Goal: Book appointment/travel/reservation

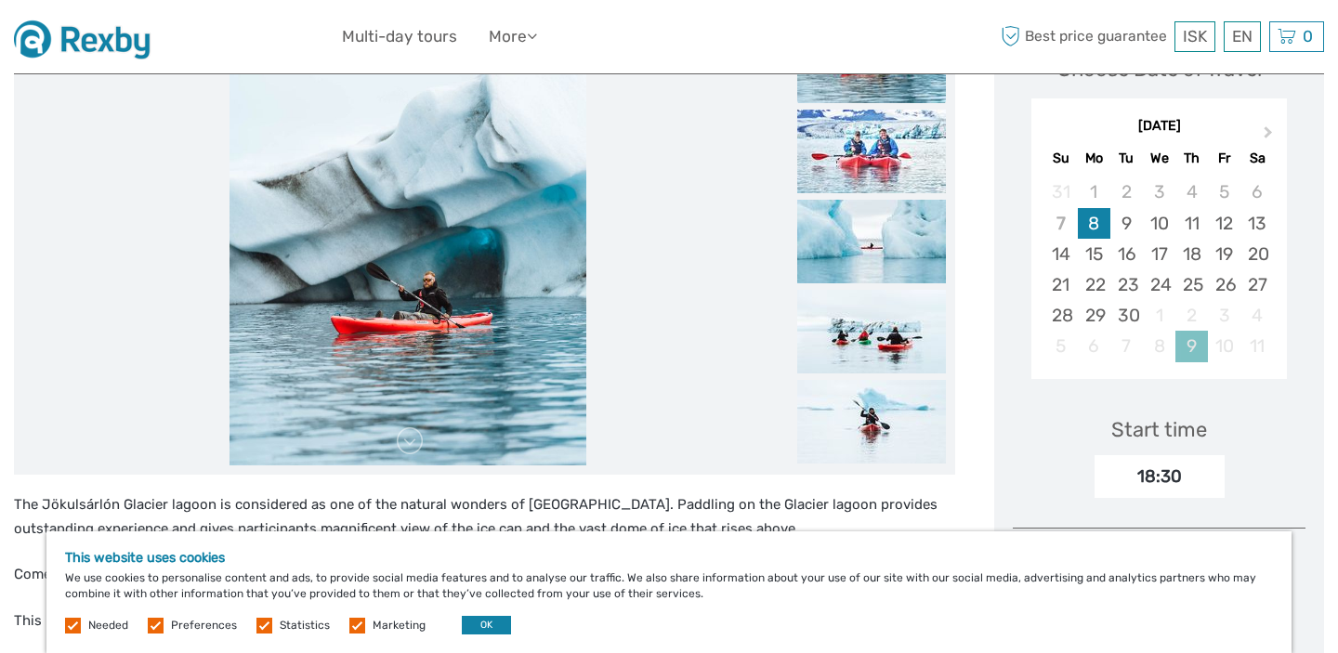
scroll to position [287, 0]
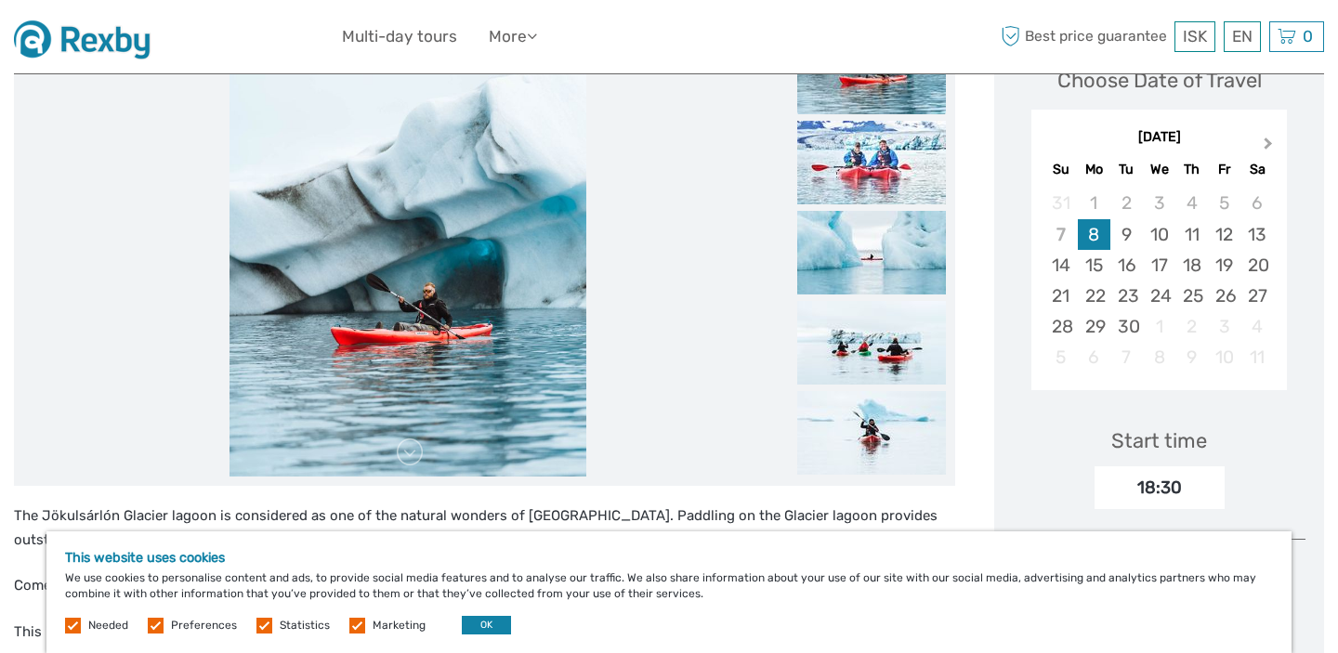
click at [1268, 147] on span "Next Month" at bounding box center [1268, 147] width 0 height 27
click at [1254, 265] on div "18" at bounding box center [1256, 265] width 33 height 31
click at [1054, 290] on div "19" at bounding box center [1060, 296] width 33 height 31
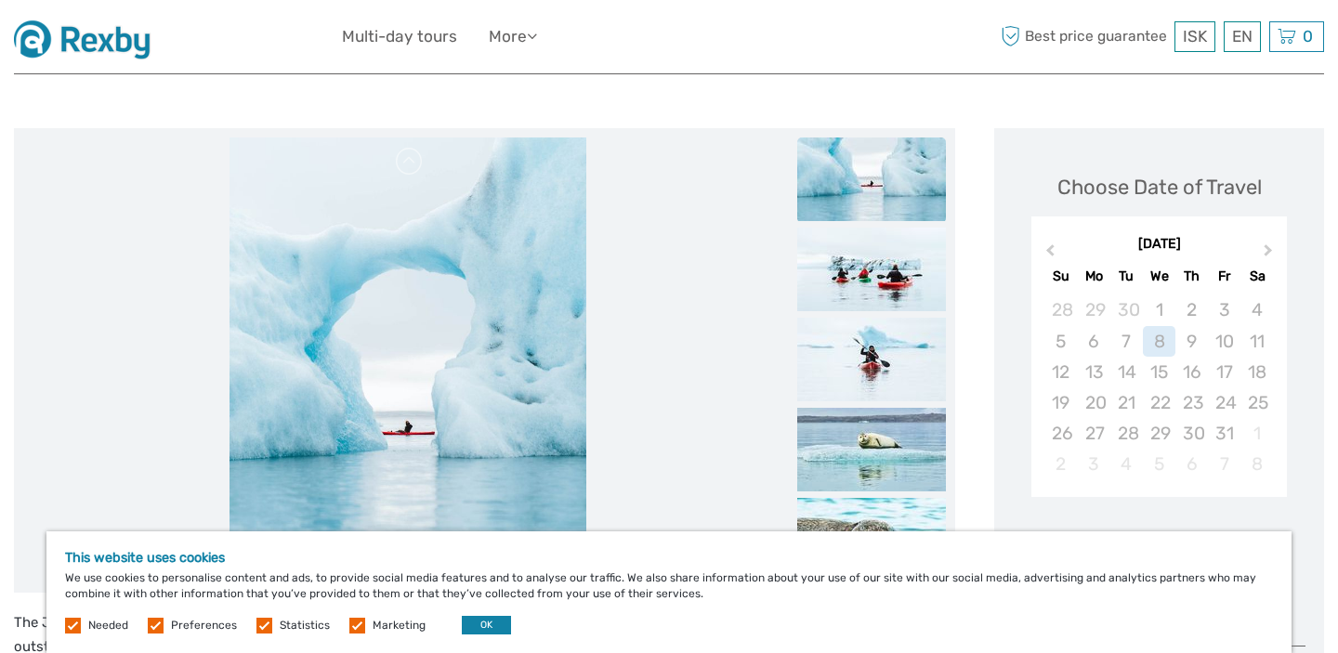
scroll to position [154, 0]
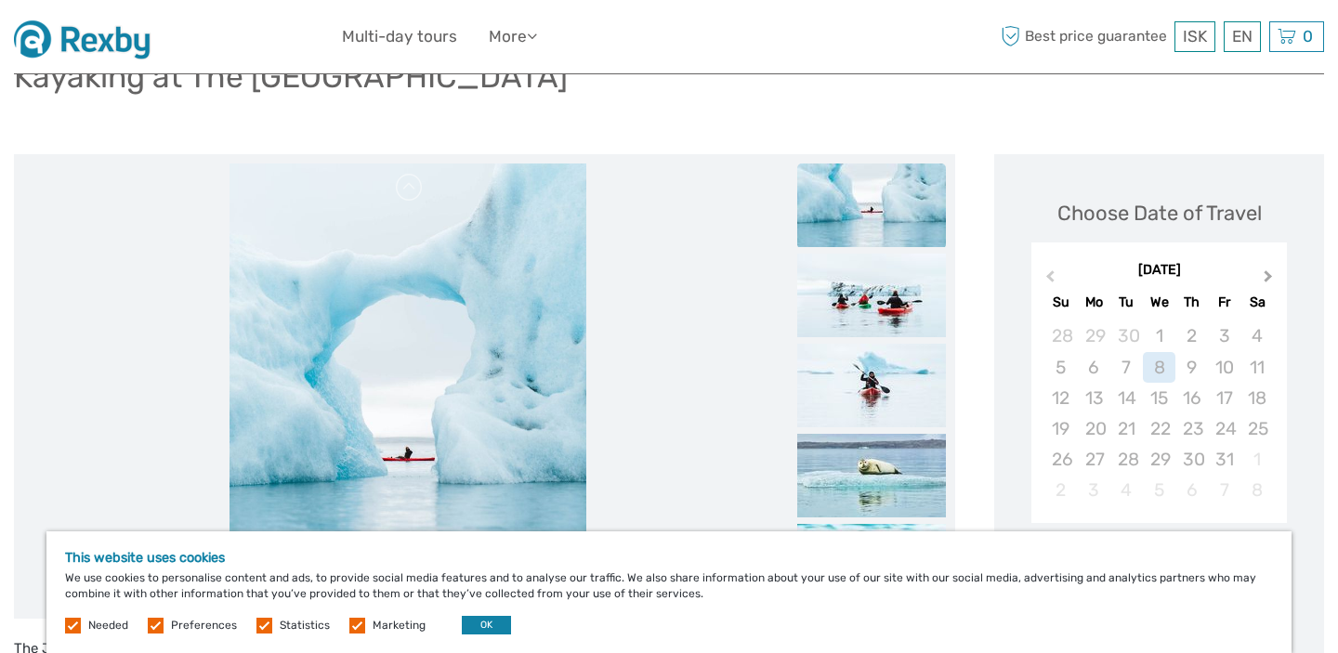
click at [1268, 271] on span "Next Month" at bounding box center [1268, 280] width 0 height 27
click at [1120, 381] on div "4" at bounding box center [1126, 367] width 33 height 31
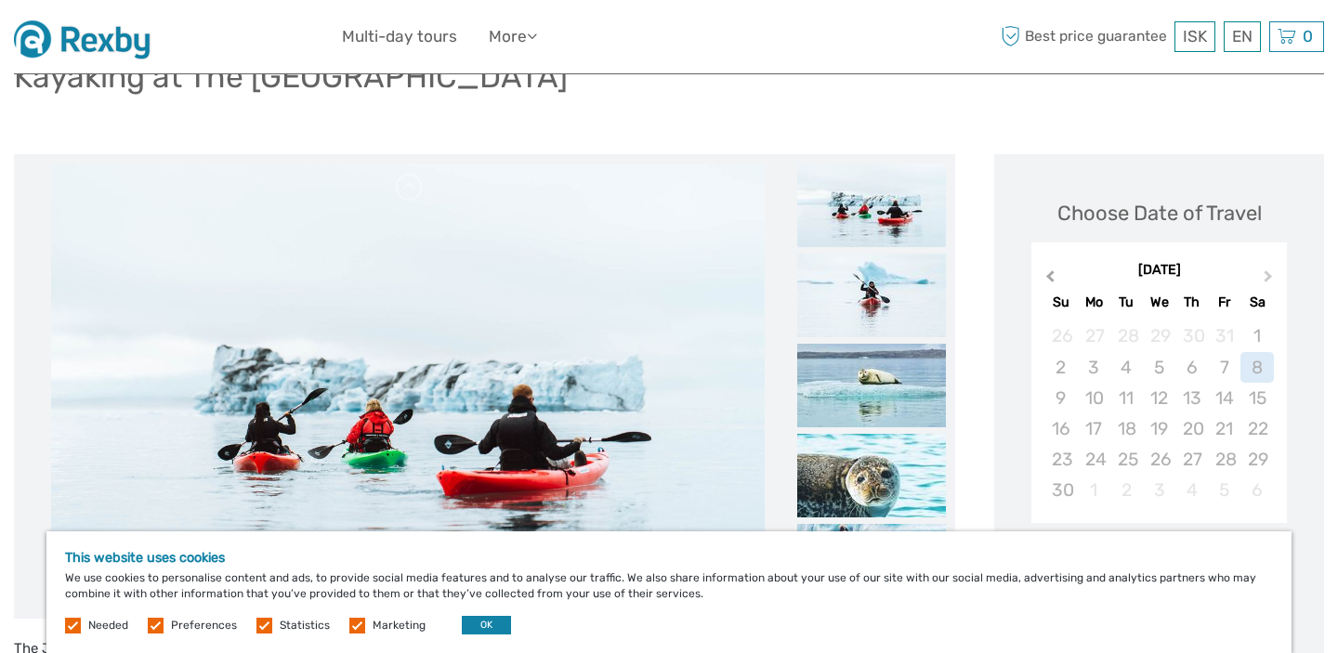
click at [1043, 279] on button "Previous Month" at bounding box center [1048, 281] width 30 height 30
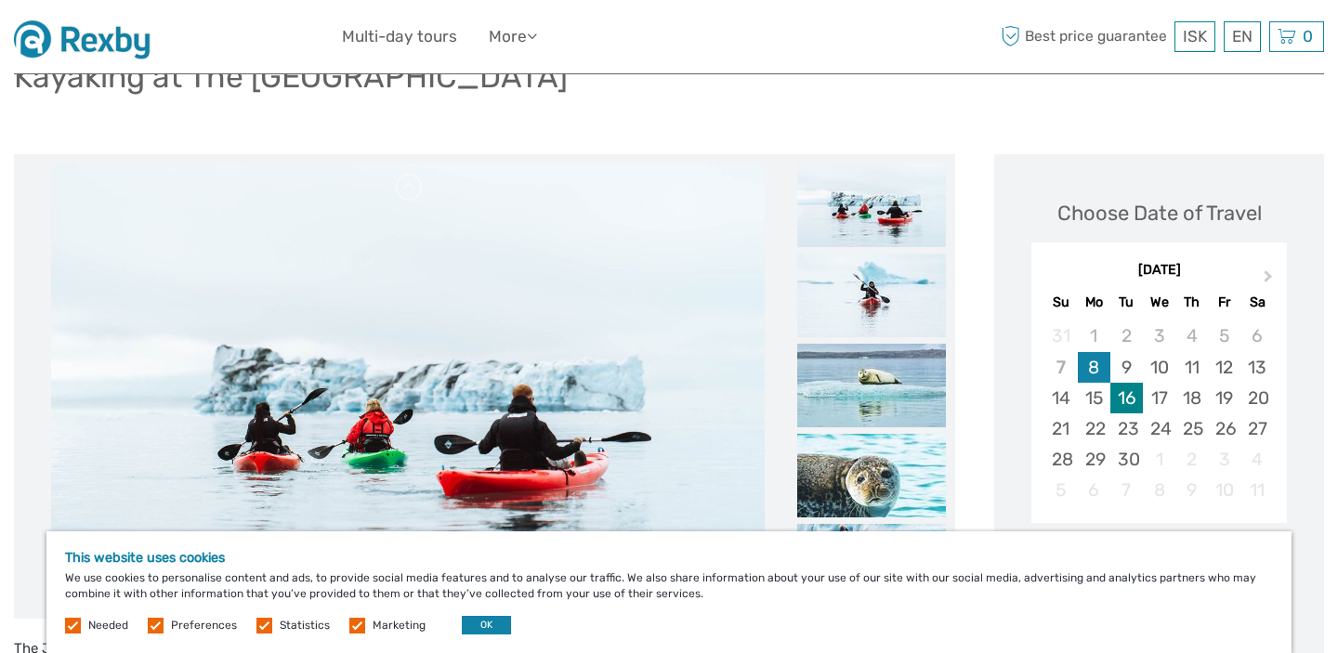
click at [1138, 395] on div "16" at bounding box center [1126, 398] width 33 height 31
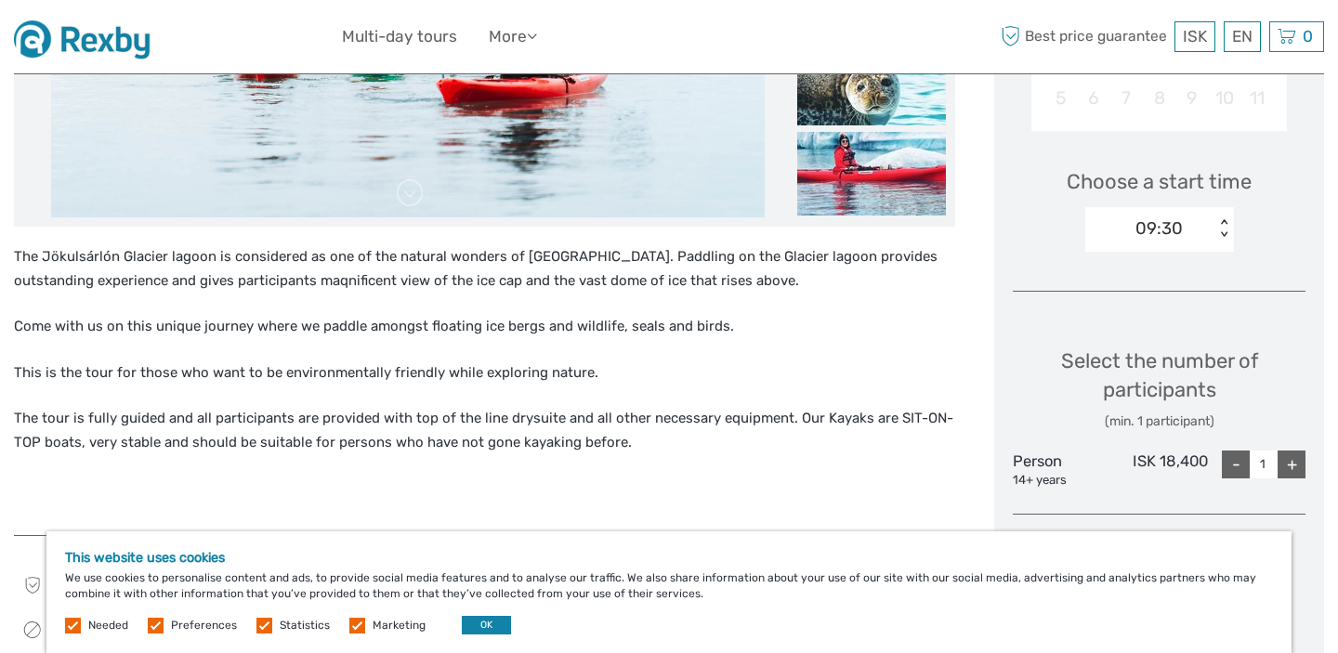
scroll to position [583, 0]
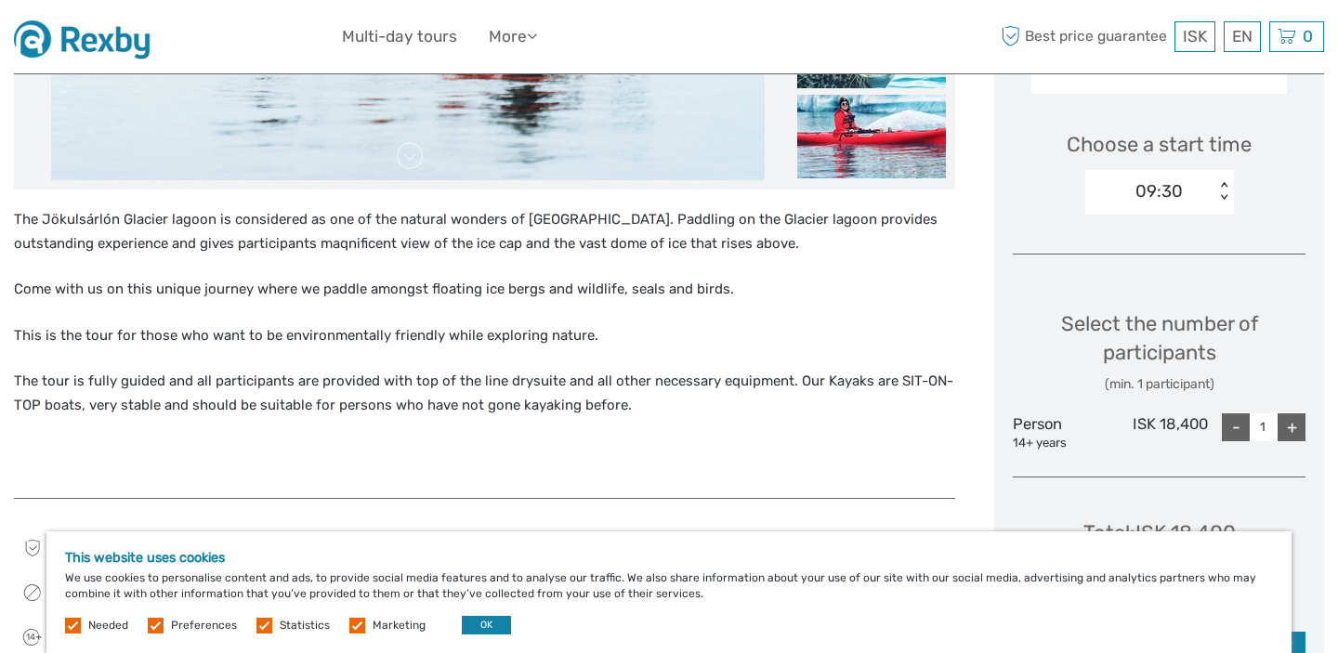
click at [1297, 433] on div "+" at bounding box center [1291, 427] width 28 height 28
click at [1296, 433] on div "+" at bounding box center [1291, 427] width 28 height 28
type input "4"
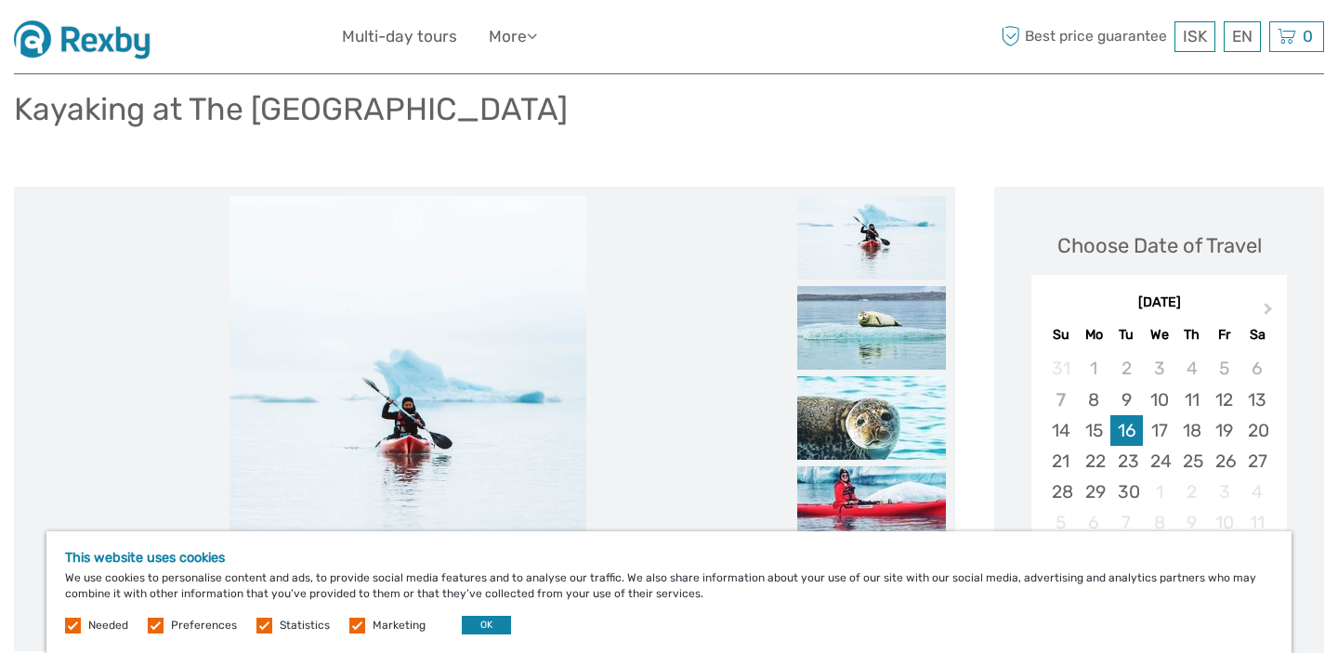
scroll to position [12, 0]
